Goal: Information Seeking & Learning: Learn about a topic

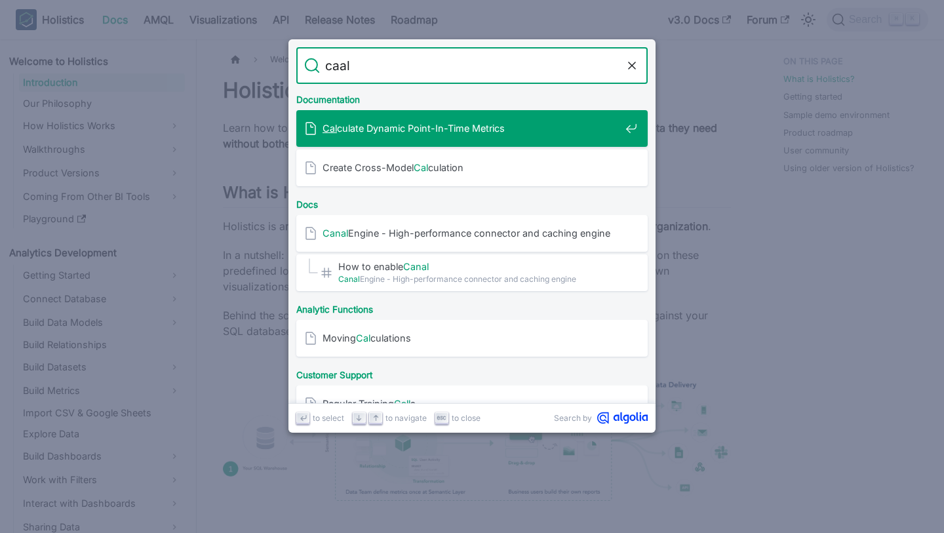
type input "caal"
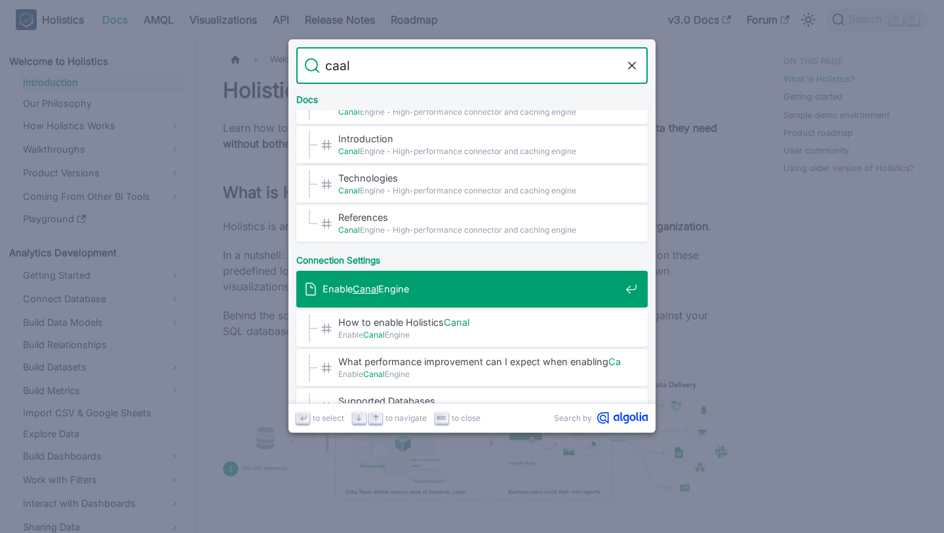
scroll to position [80, 0]
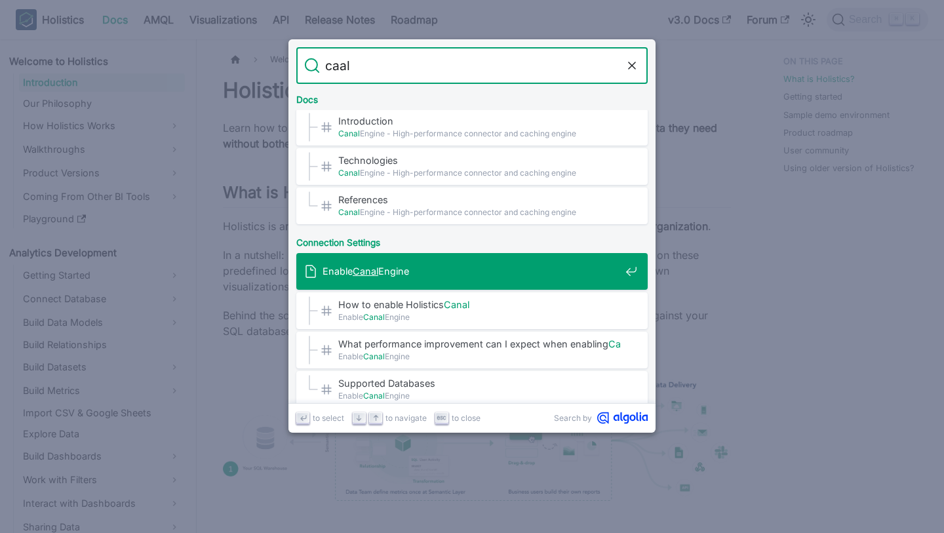
click at [545, 287] on div "Enable Canal Engine" at bounding box center [476, 271] width 344 height 37
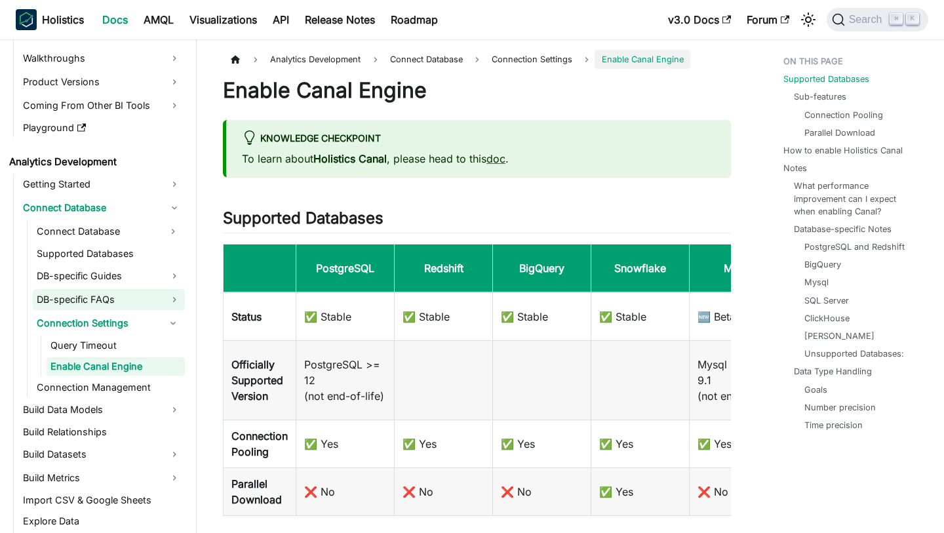
scroll to position [117, 0]
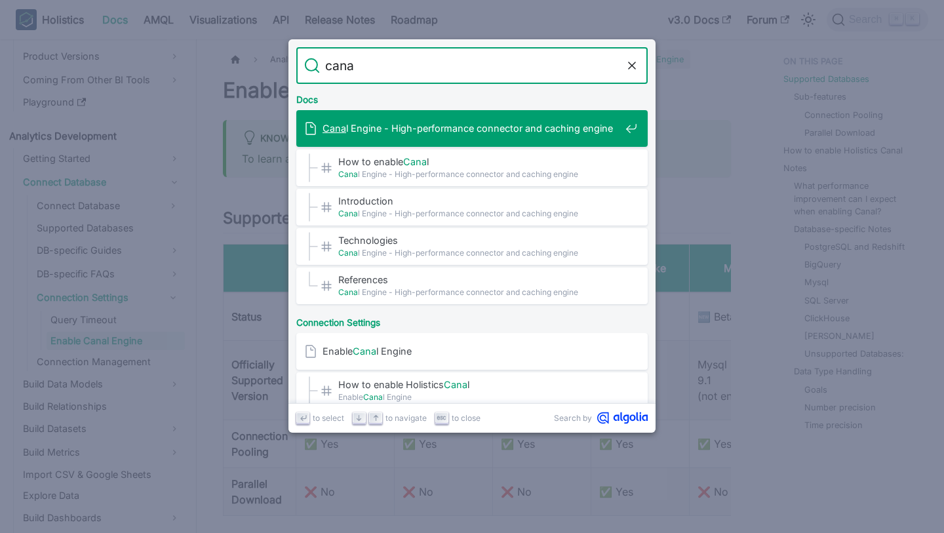
type input "canal"
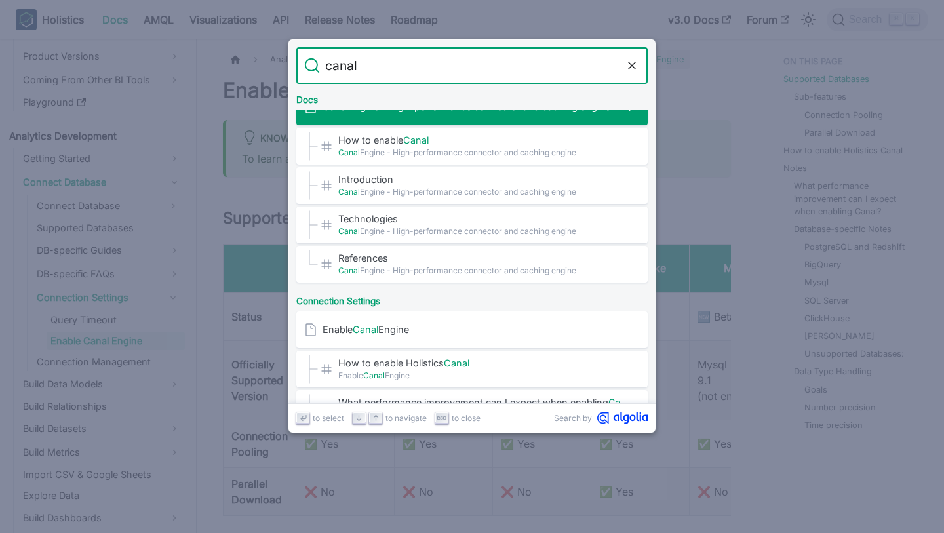
scroll to position [0, 0]
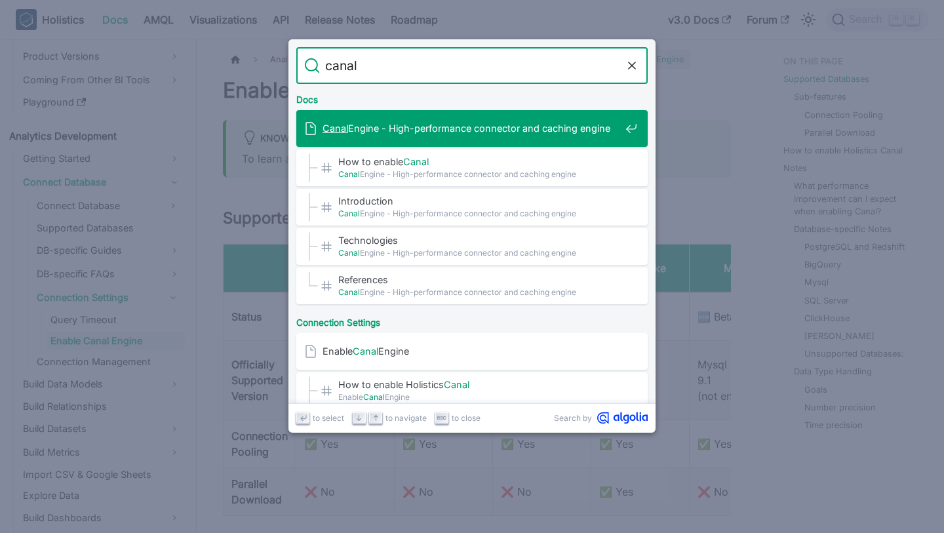
click at [474, 140] on div "Canal Engine - High-performance connector and caching engine" at bounding box center [476, 128] width 344 height 37
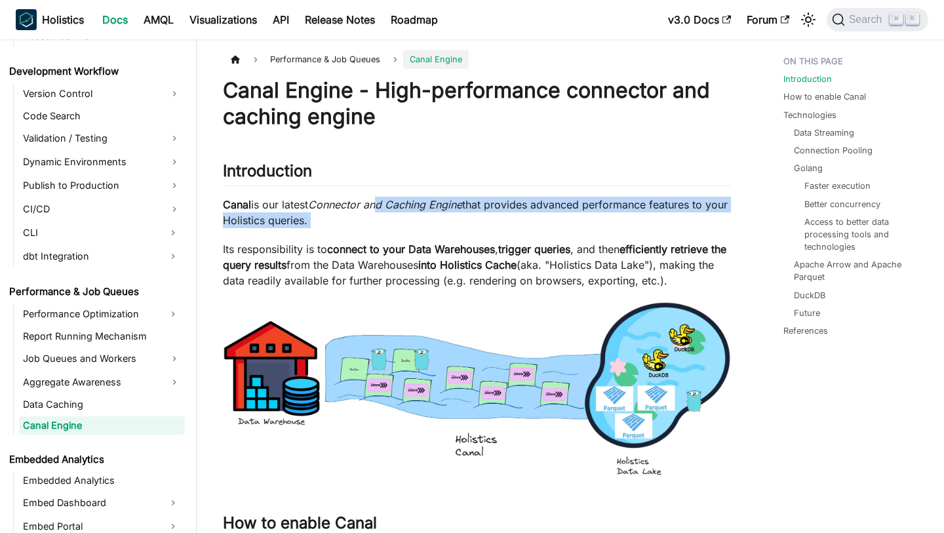
drag, startPoint x: 380, startPoint y: 210, endPoint x: 507, endPoint y: 229, distance: 128.5
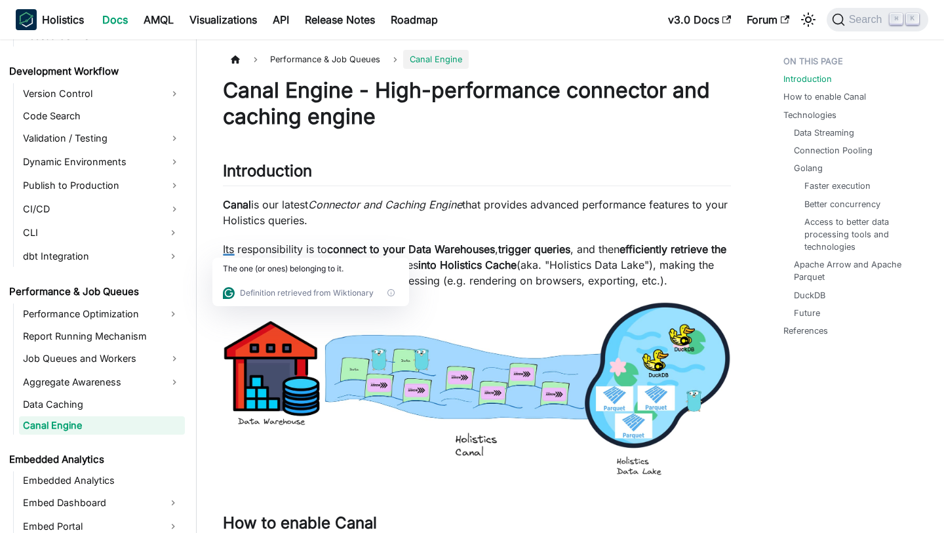
click at [538, 214] on p "Canal is our latest Connector and Caching Engine that provides advanced perform…" at bounding box center [477, 212] width 508 height 31
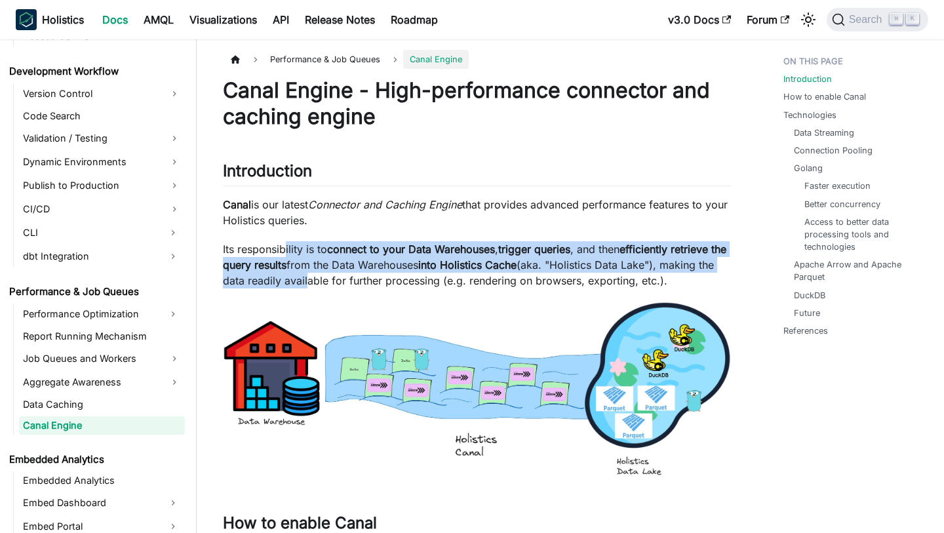
drag, startPoint x: 285, startPoint y: 256, endPoint x: 397, endPoint y: 274, distance: 113.6
click at [399, 278] on p "Its responsibility is to connect to your Data Warehouses , trigger queries , an…" at bounding box center [477, 264] width 508 height 47
click at [397, 274] on p "Its responsibility is to connect to your Data Warehouses , trigger queries , an…" at bounding box center [477, 264] width 508 height 47
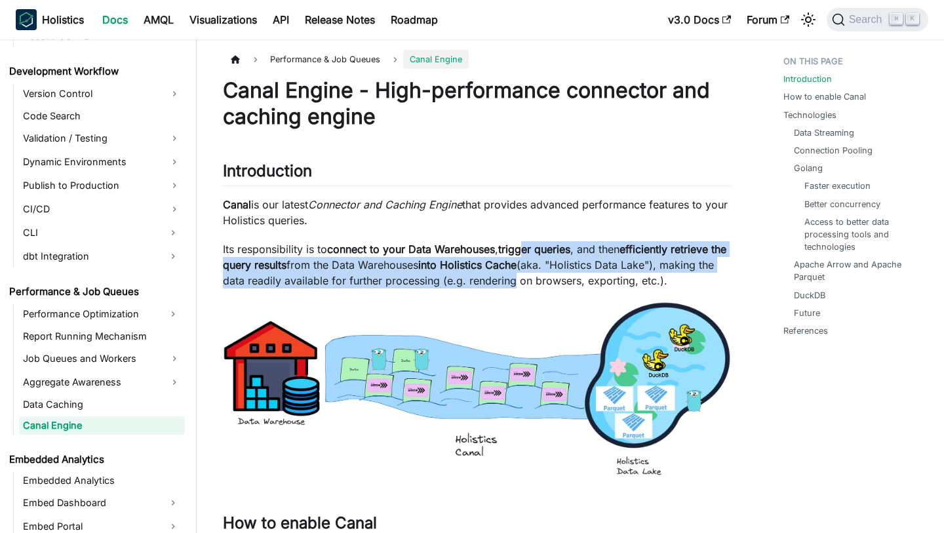
drag, startPoint x: 536, startPoint y: 252, endPoint x: 605, endPoint y: 273, distance: 71.2
click at [605, 273] on p "Its responsibility is to connect to your Data Warehouses , trigger queries , an…" at bounding box center [477, 264] width 508 height 47
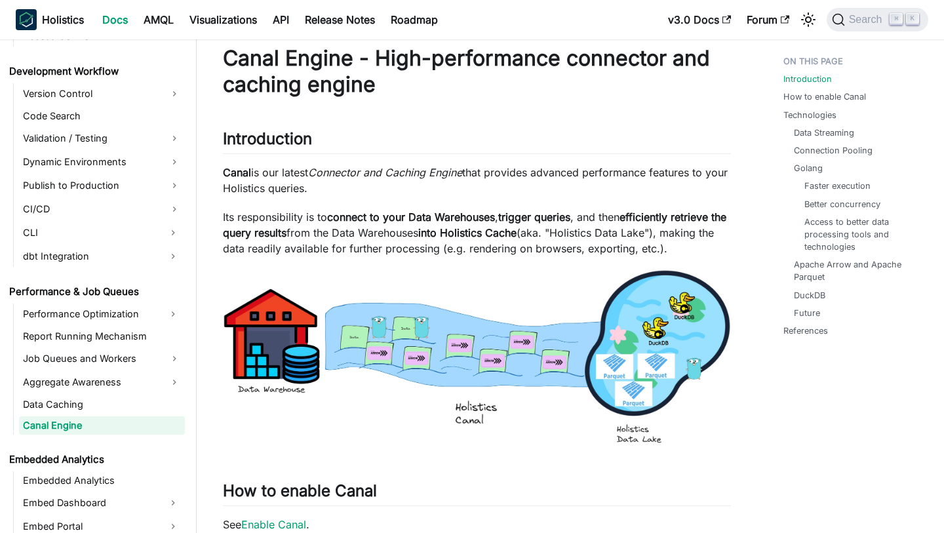
scroll to position [39, 0]
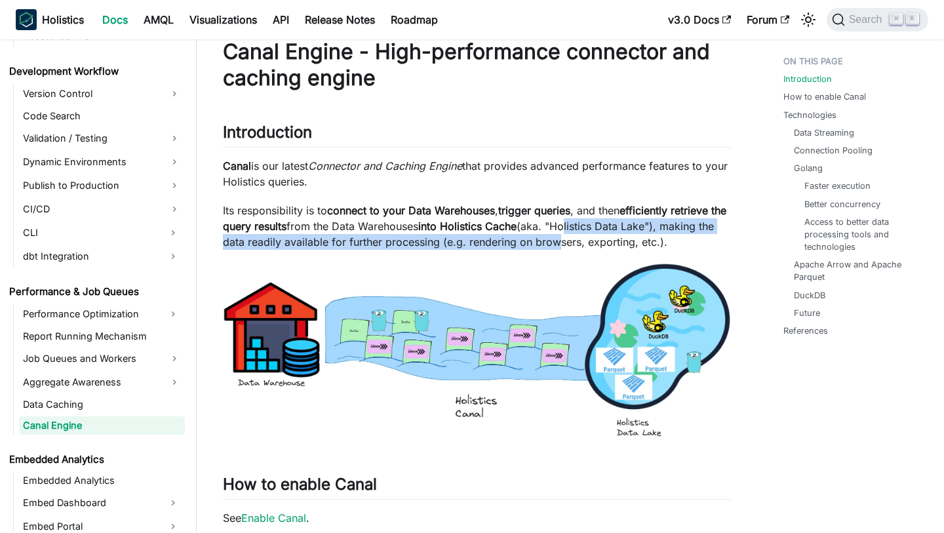
drag, startPoint x: 637, startPoint y: 230, endPoint x: 648, endPoint y: 244, distance: 17.3
click at [648, 244] on p "Its responsibility is to connect to your Data Warehouses , trigger queries , an…" at bounding box center [477, 226] width 508 height 47
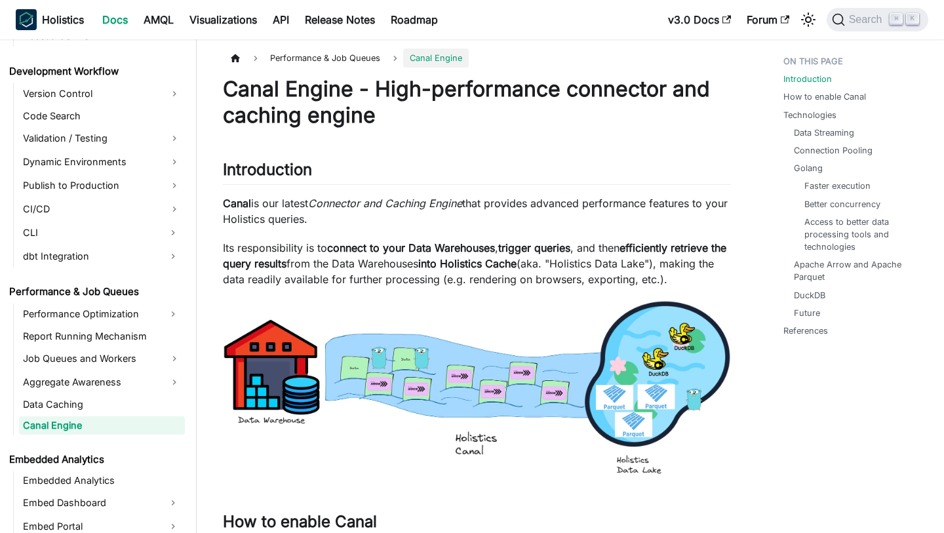
scroll to position [0, 0]
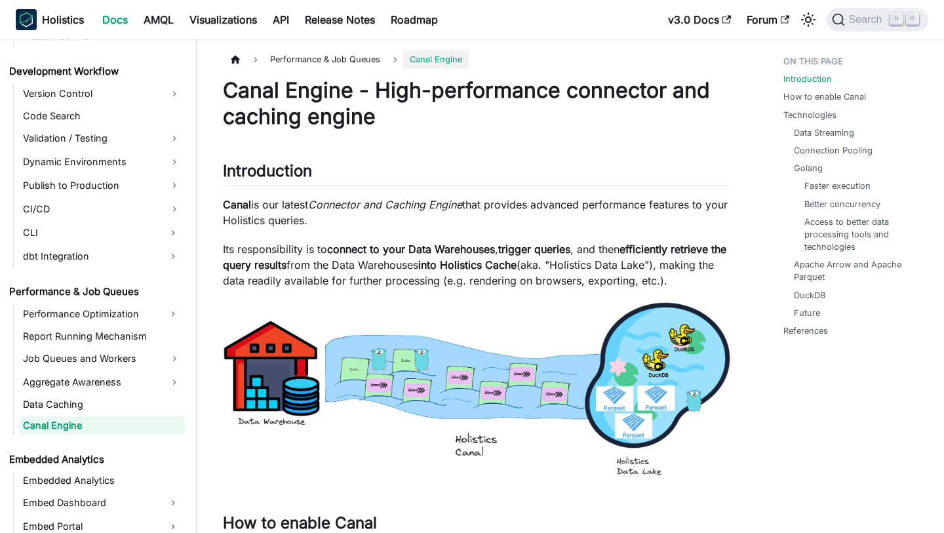
click at [532, 219] on p "Canal is our latest Connector and Caching Engine that provides advanced perform…" at bounding box center [477, 212] width 508 height 31
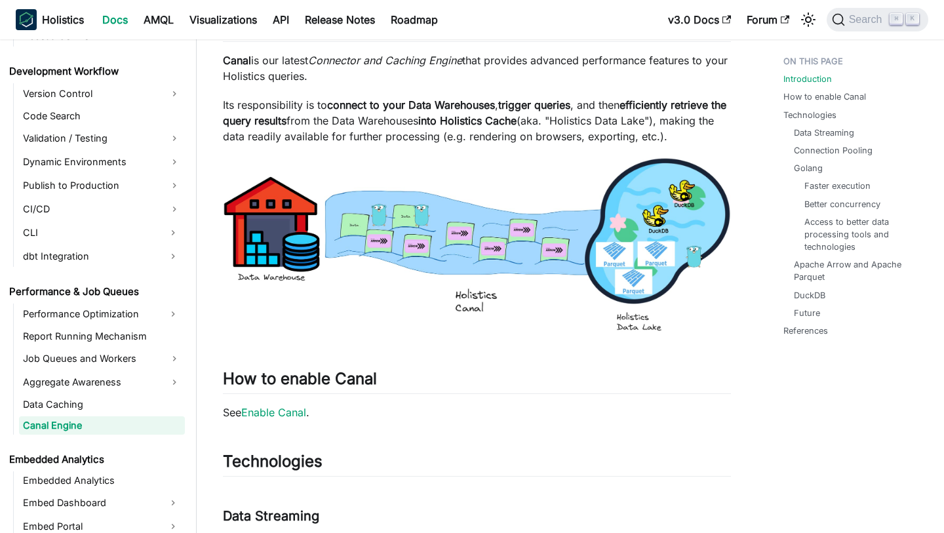
scroll to position [140, 0]
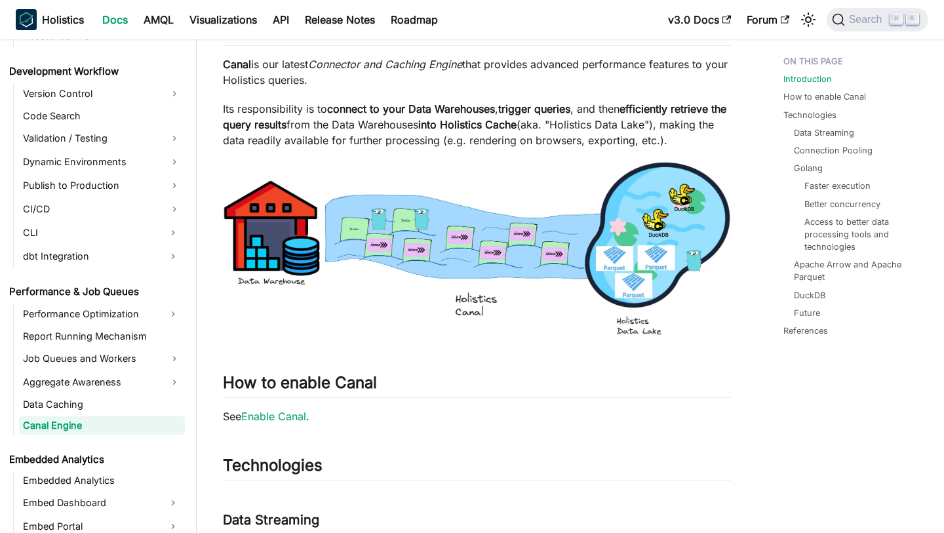
click at [540, 114] on strong "trigger queries" at bounding box center [534, 108] width 72 height 13
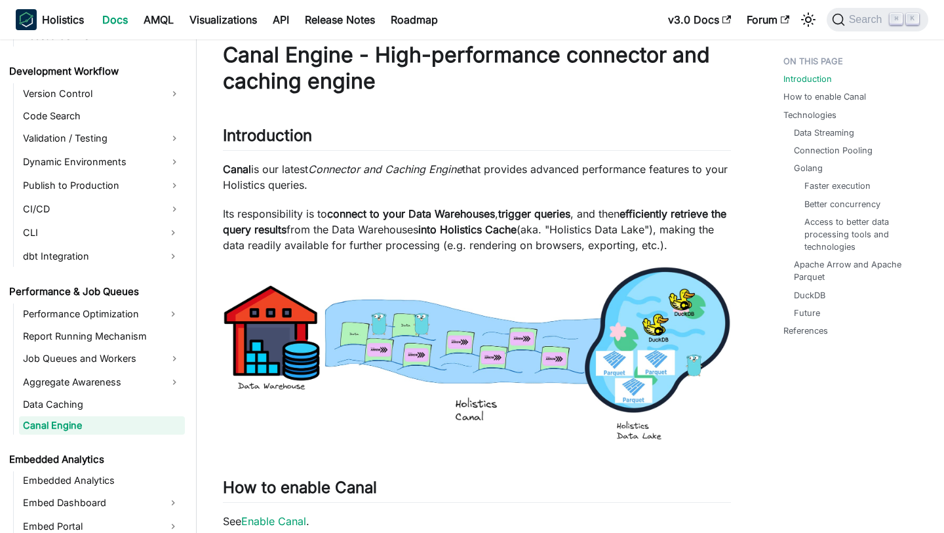
scroll to position [38, 0]
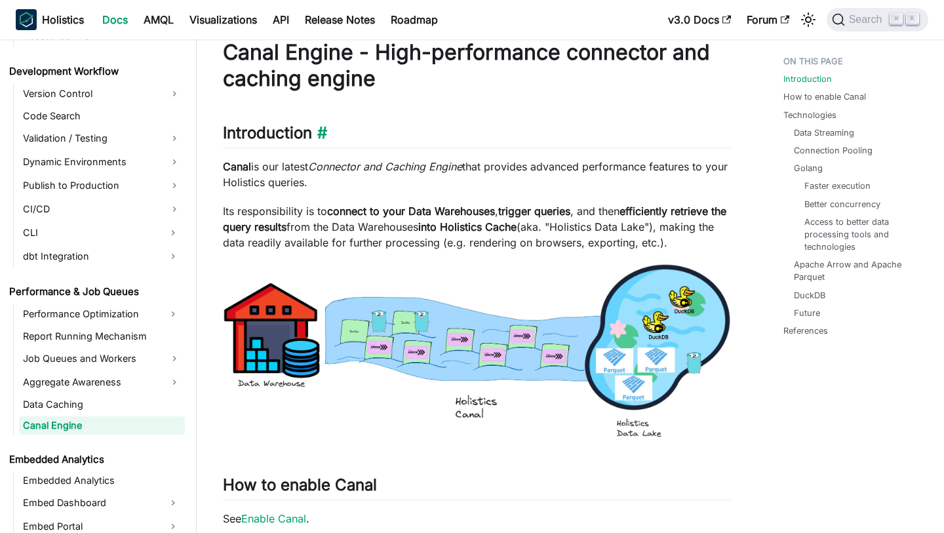
click at [568, 145] on h2 "Introduction ​" at bounding box center [477, 135] width 508 height 25
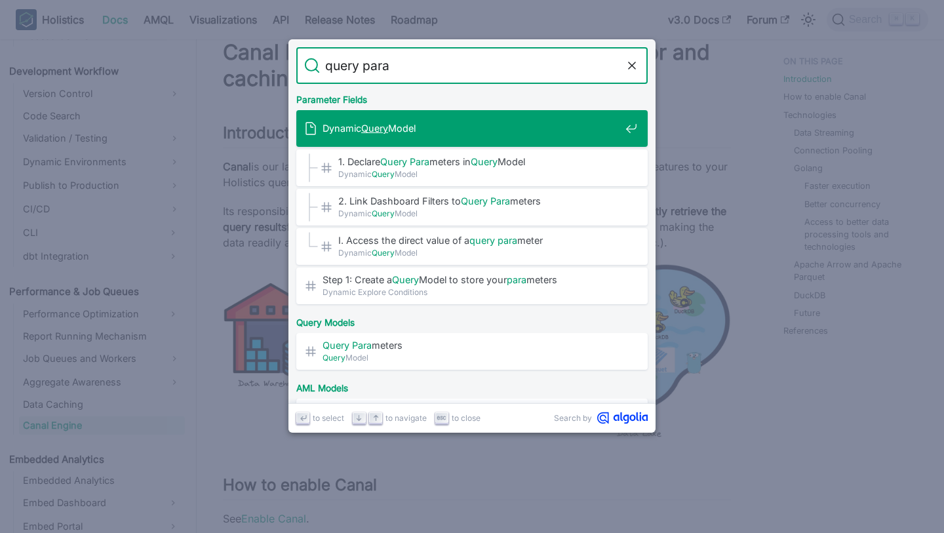
type input "query paran"
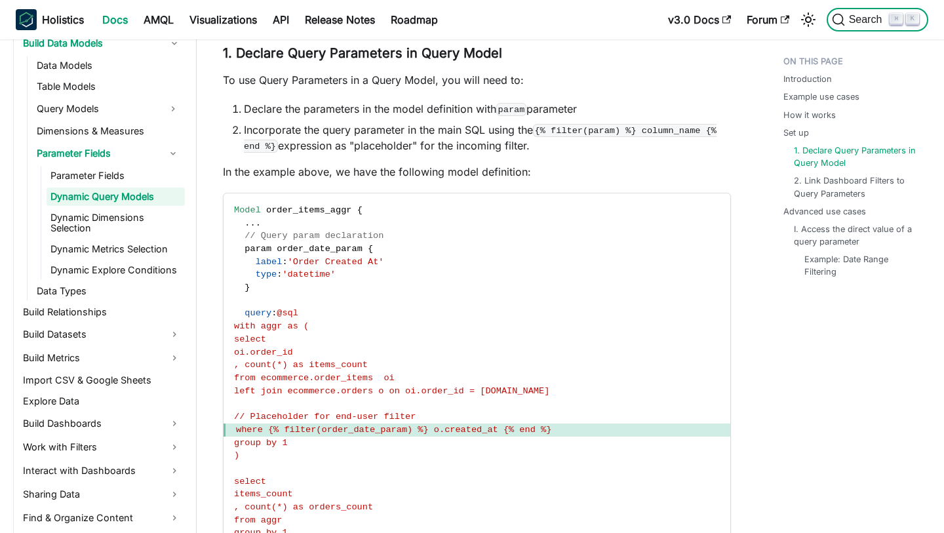
scroll to position [451, 0]
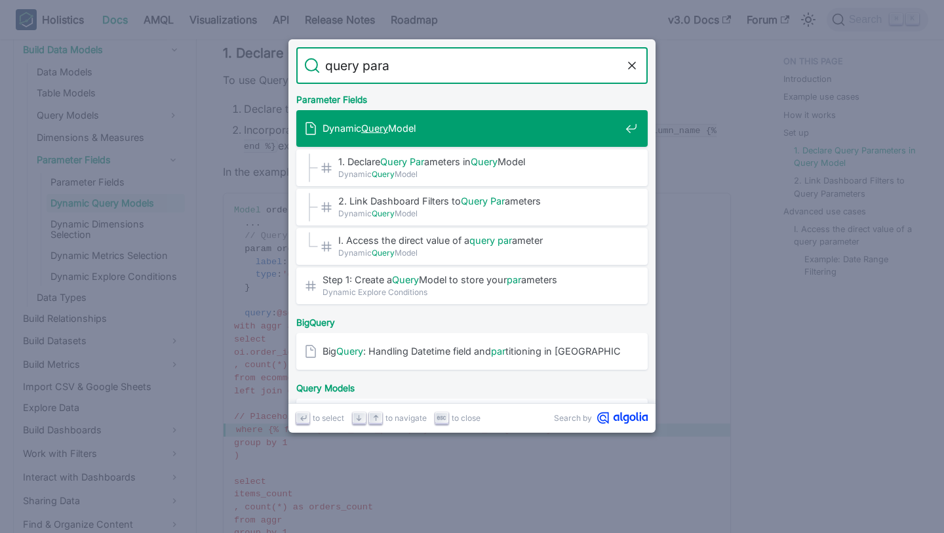
type input "query param"
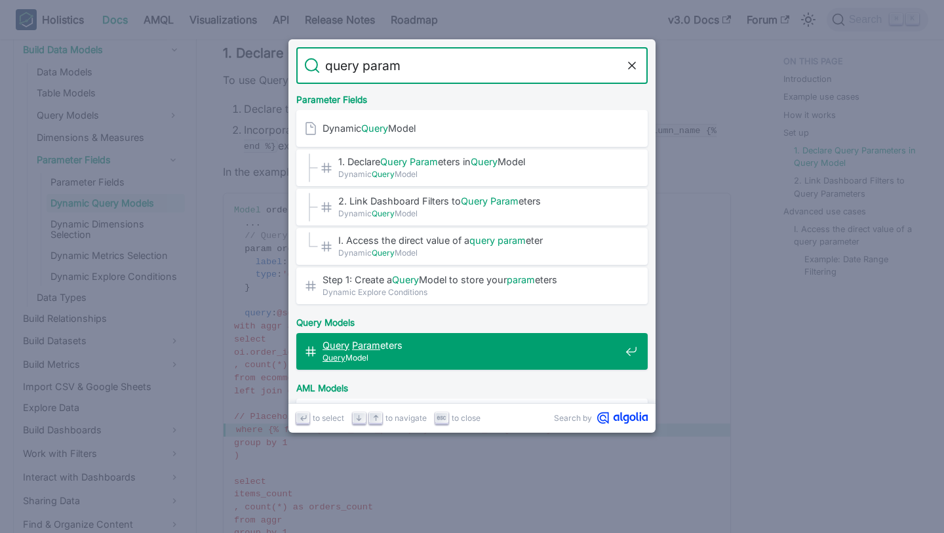
scroll to position [34, 0]
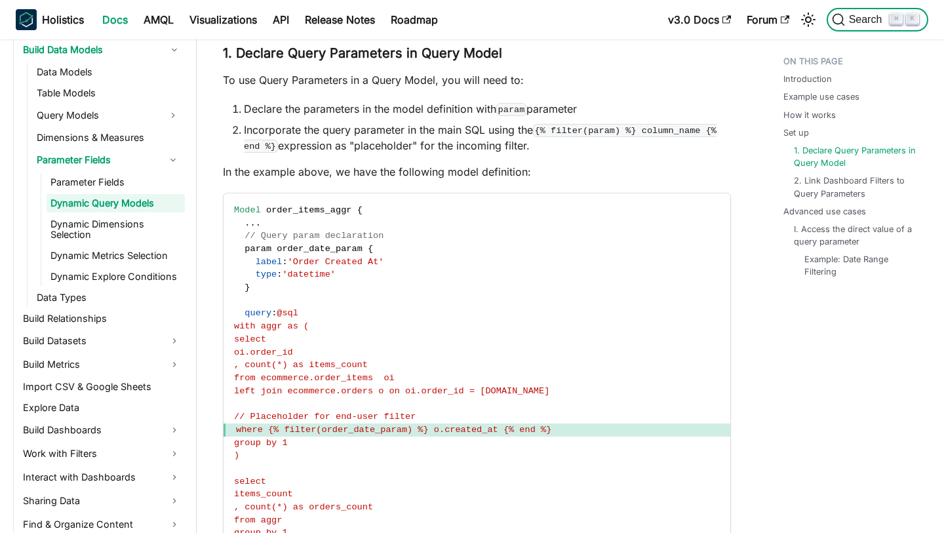
scroll to position [3855, 0]
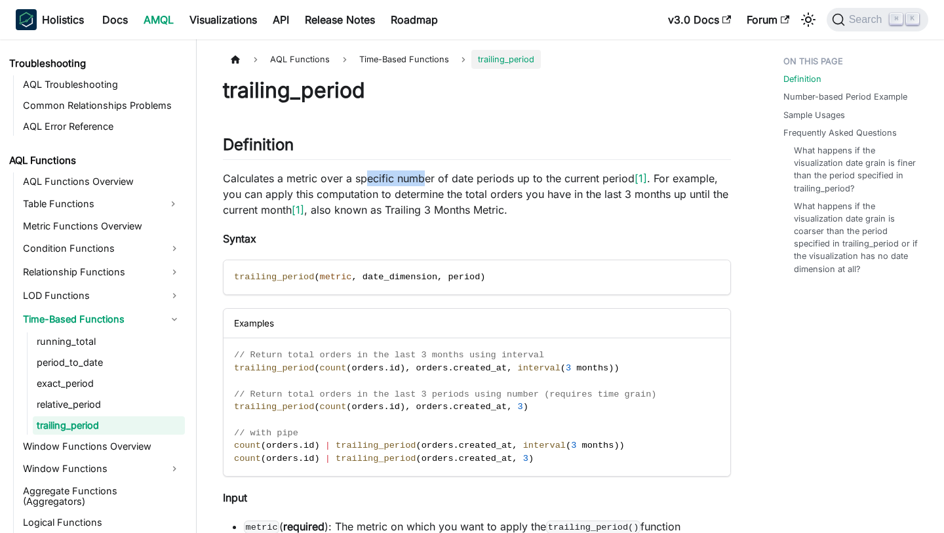
drag, startPoint x: 365, startPoint y: 176, endPoint x: 424, endPoint y: 186, distance: 59.8
click at [424, 186] on p "Calculates a metric over a specific number of date periods up to the current pe…" at bounding box center [477, 193] width 508 height 47
click at [426, 187] on p "Calculates a metric over a specific number of date periods up to the current pe…" at bounding box center [477, 193] width 508 height 47
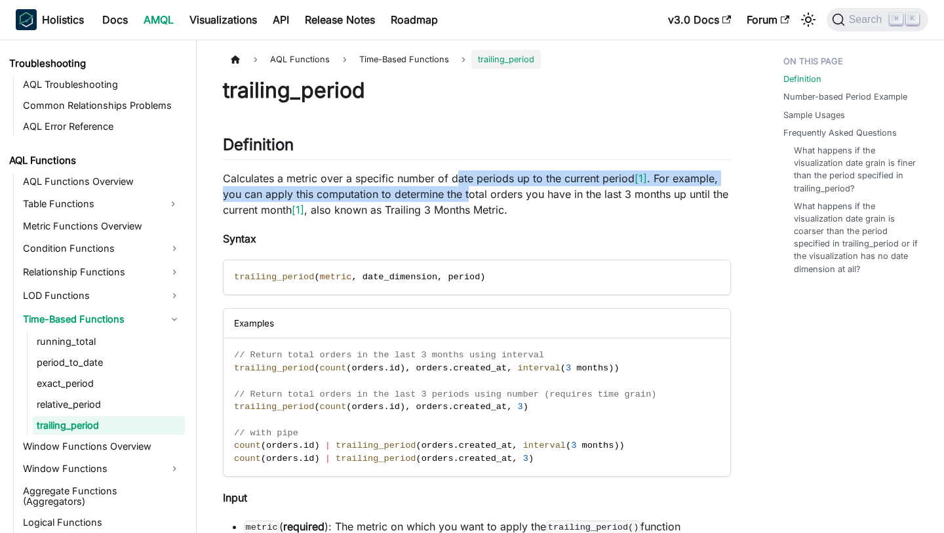
drag, startPoint x: 458, startPoint y: 183, endPoint x: 470, endPoint y: 193, distance: 15.9
click at [470, 193] on p "Calculates a metric over a specific number of date periods up to the current pe…" at bounding box center [477, 193] width 508 height 47
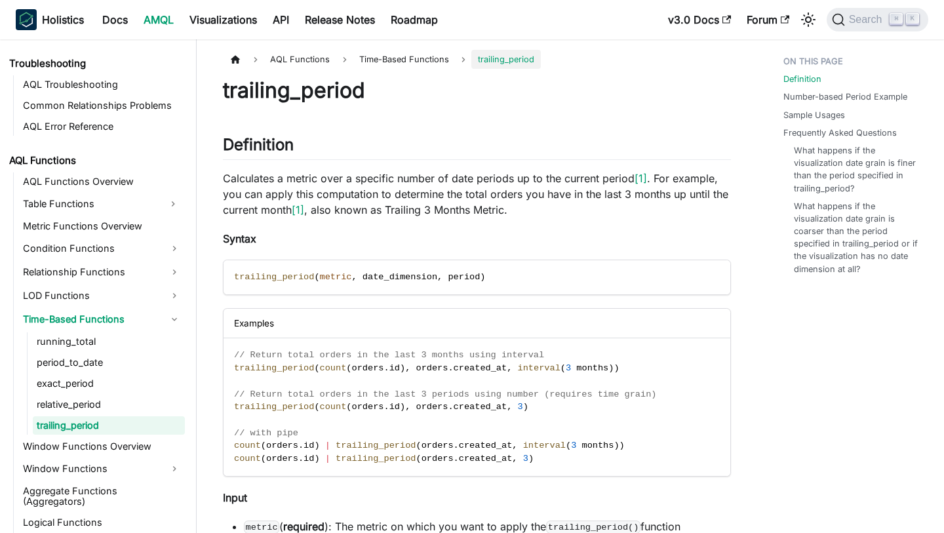
click at [569, 186] on p "Calculates a metric over a specific number of date periods up to the current pe…" at bounding box center [477, 193] width 508 height 47
drag, startPoint x: 373, startPoint y: 198, endPoint x: 506, endPoint y: 198, distance: 133.1
click at [509, 199] on p "Calculates a metric over a specific number of date periods up to the current pe…" at bounding box center [477, 193] width 508 height 47
click at [506, 198] on p "Calculates a metric over a specific number of date periods up to the current pe…" at bounding box center [477, 193] width 508 height 47
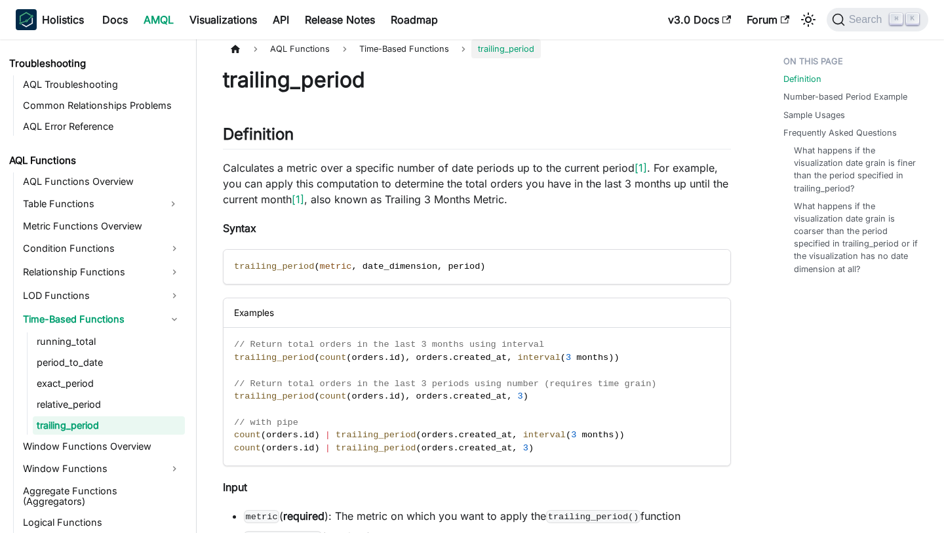
scroll to position [14, 0]
